Goal: Transaction & Acquisition: Subscribe to service/newsletter

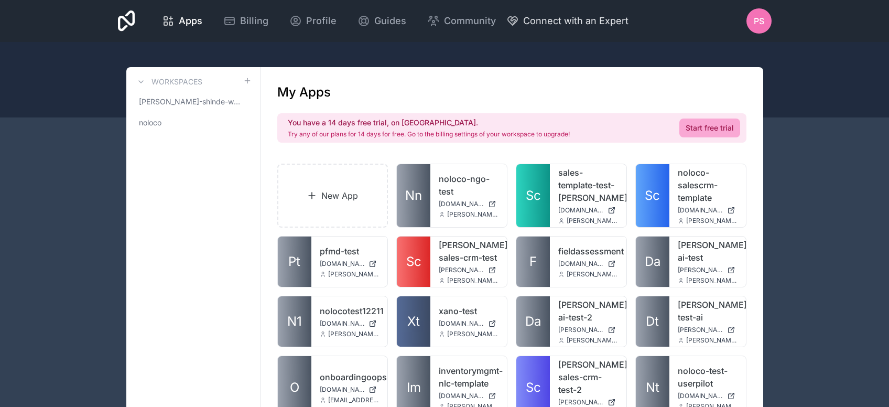
click at [629, 25] on span "Connect with an Expert" at bounding box center [575, 21] width 105 height 15
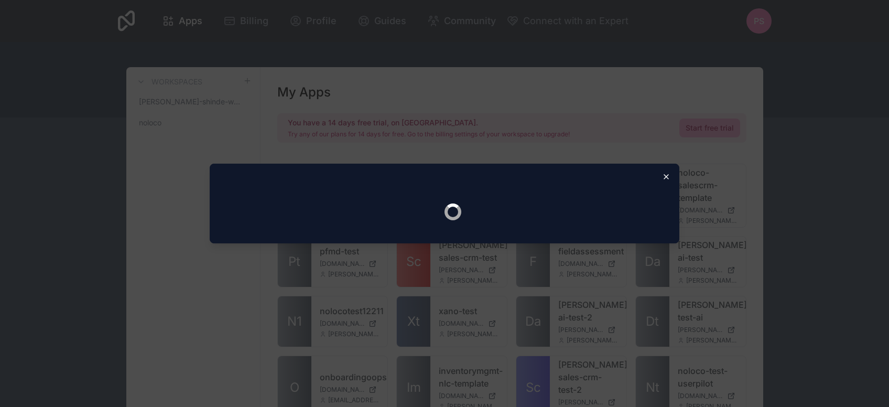
click at [666, 177] on icon "button" at bounding box center [666, 177] width 4 height 4
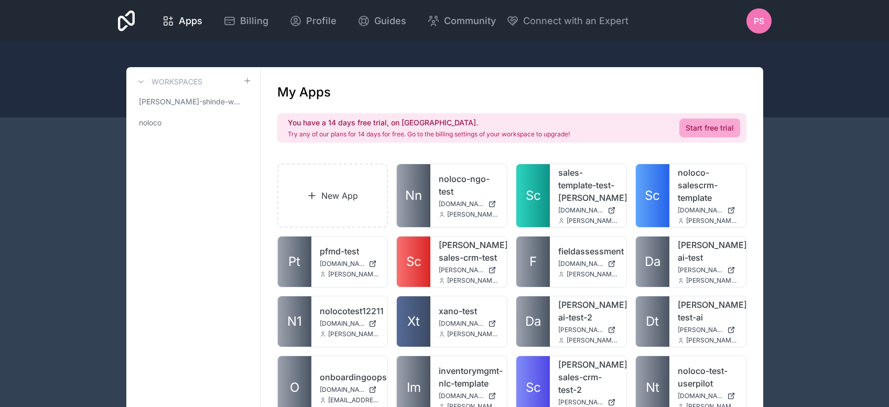
click at [764, 21] on span "PS" at bounding box center [759, 21] width 10 height 13
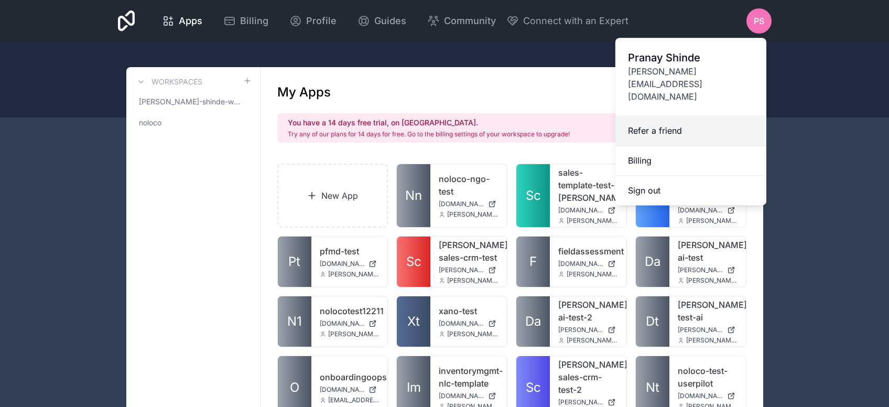
click at [673, 116] on link "Refer a friend" at bounding box center [691, 131] width 151 height 30
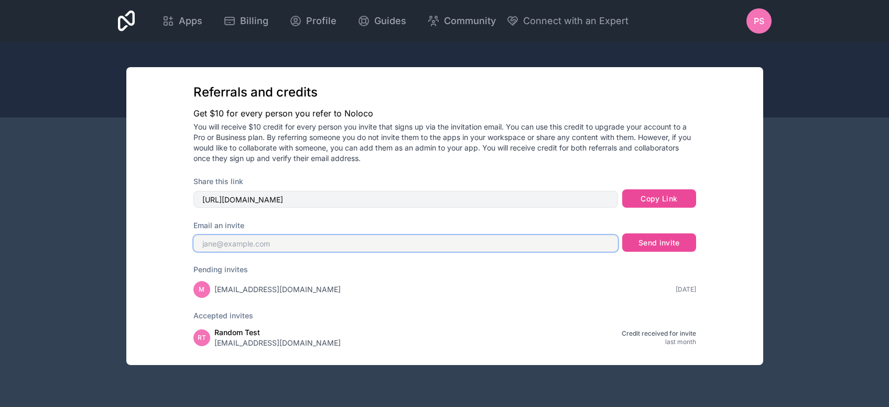
click at [525, 252] on input "text" at bounding box center [405, 243] width 425 height 17
paste input "[EMAIL_ADDRESS][DOMAIN_NAME]"
click at [200, 242] on input "[EMAIL_ADDRESS][DOMAIN_NAME]" at bounding box center [405, 243] width 425 height 17
drag, startPoint x: 375, startPoint y: 243, endPoint x: 172, endPoint y: 225, distance: 204.3
click at [193, 235] on input "[EMAIL_ADDRESS][DOMAIN_NAME]" at bounding box center [405, 243] width 425 height 17
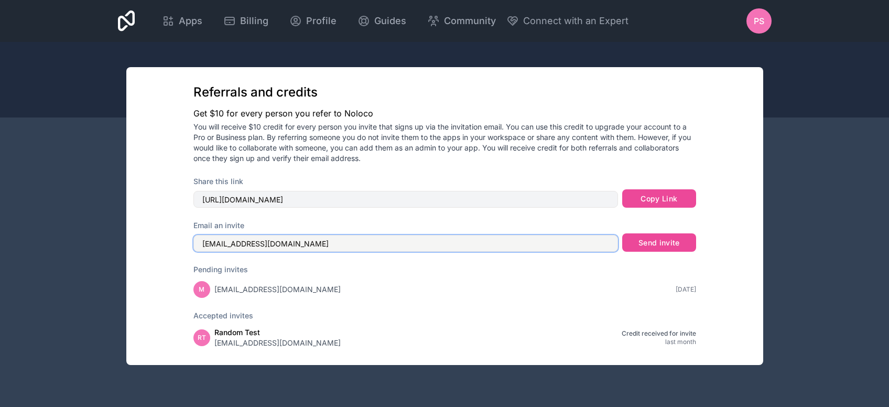
paste input "17annab"
type input "[EMAIL_ADDRESS][DOMAIN_NAME]"
click at [651, 241] on button "Send invite" at bounding box center [658, 242] width 73 height 19
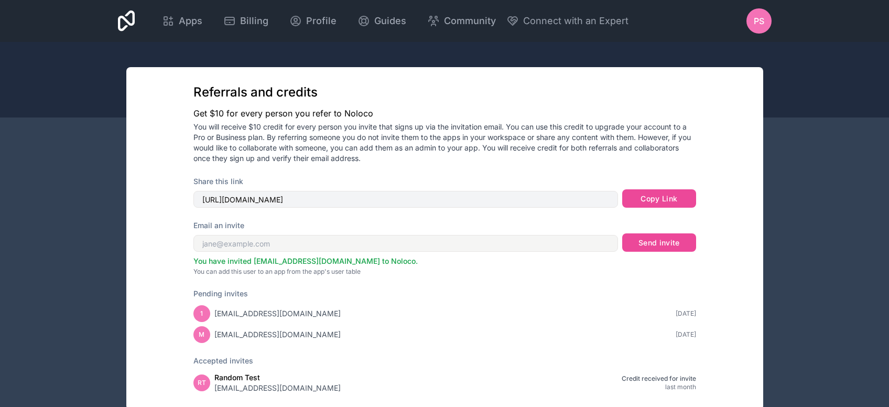
click at [114, 15] on div "Apps Billing Profile Guides Community Connect with an Expert PS Billing Profile…" at bounding box center [445, 21] width 671 height 42
click at [127, 21] on icon at bounding box center [126, 20] width 17 height 21
